Goal: Find specific page/section: Find specific page/section

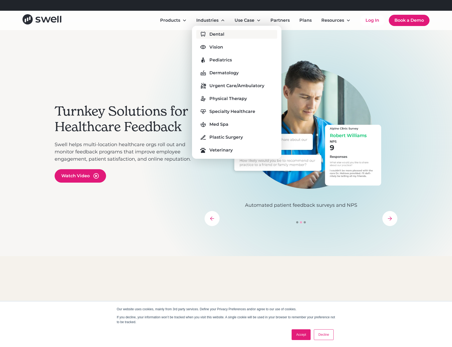
click at [205, 30] on link "Dental" at bounding box center [236, 34] width 81 height 9
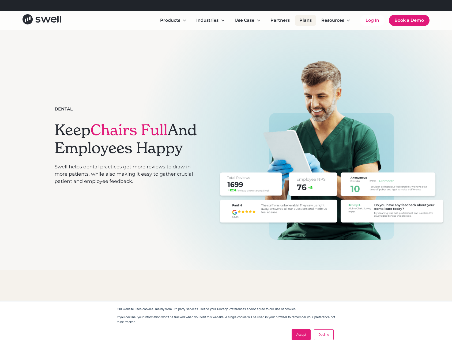
click at [304, 19] on link "Plans" at bounding box center [305, 20] width 21 height 11
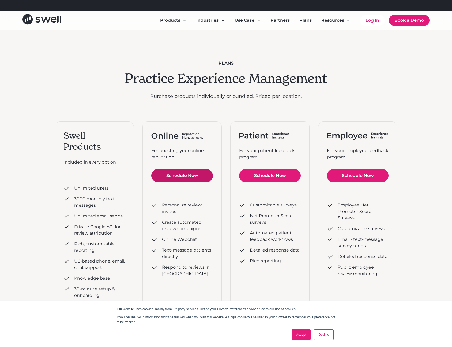
click at [180, 172] on link "Schedule Now" at bounding box center [182, 175] width 62 height 13
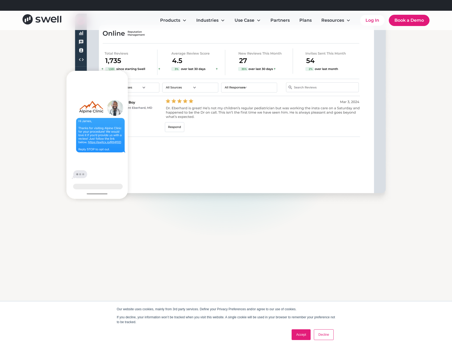
scroll to position [583, 0]
